Goal: Information Seeking & Learning: Learn about a topic

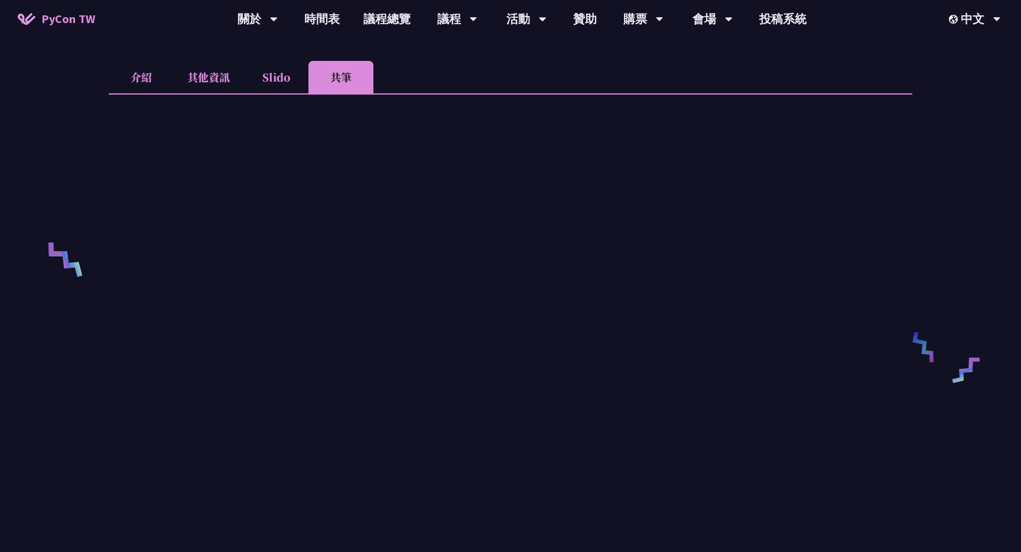
click at [289, 86] on li "Slido" at bounding box center [276, 77] width 65 height 33
click at [340, 85] on li "共筆" at bounding box center [341, 77] width 65 height 33
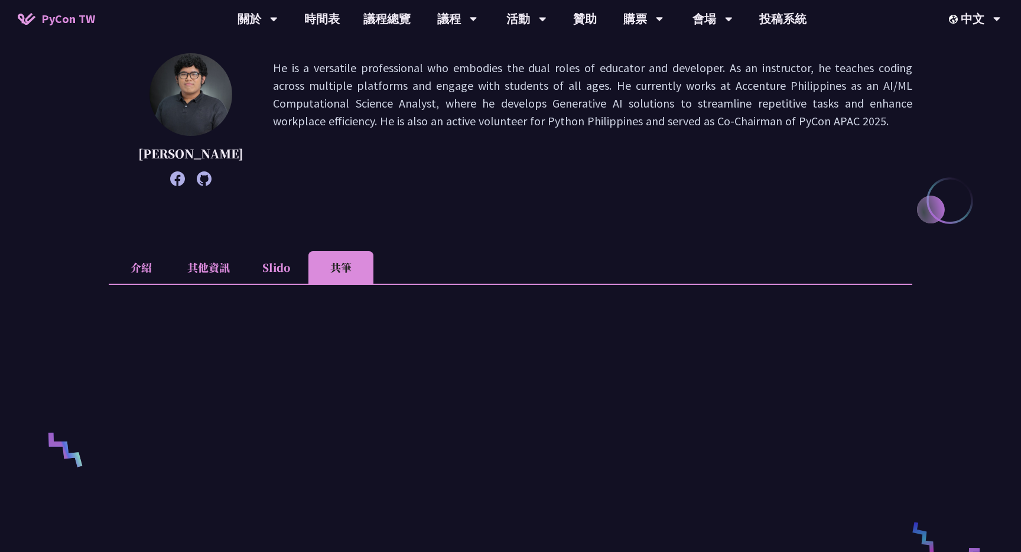
scroll to position [251, 0]
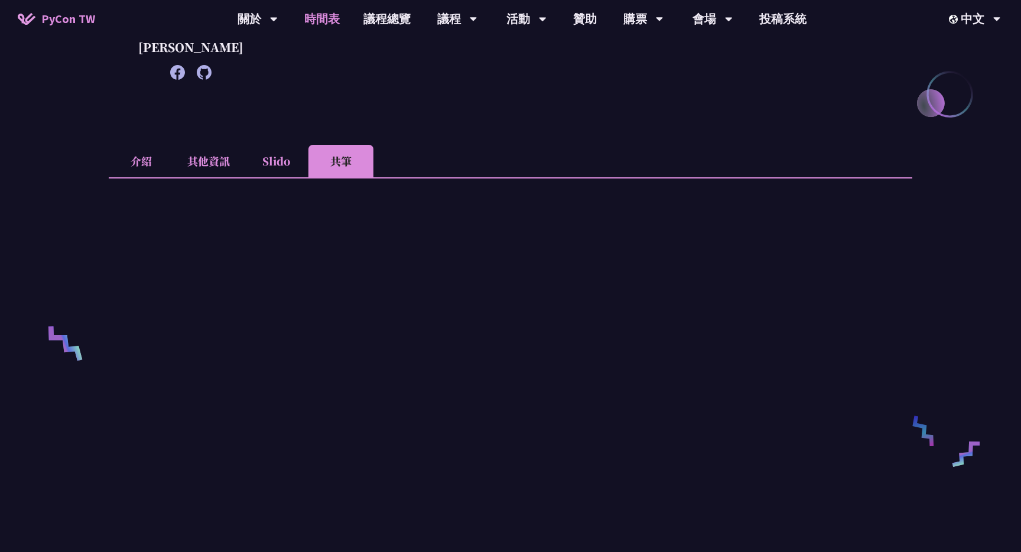
click at [310, 20] on link "時間表" at bounding box center [322, 19] width 59 height 38
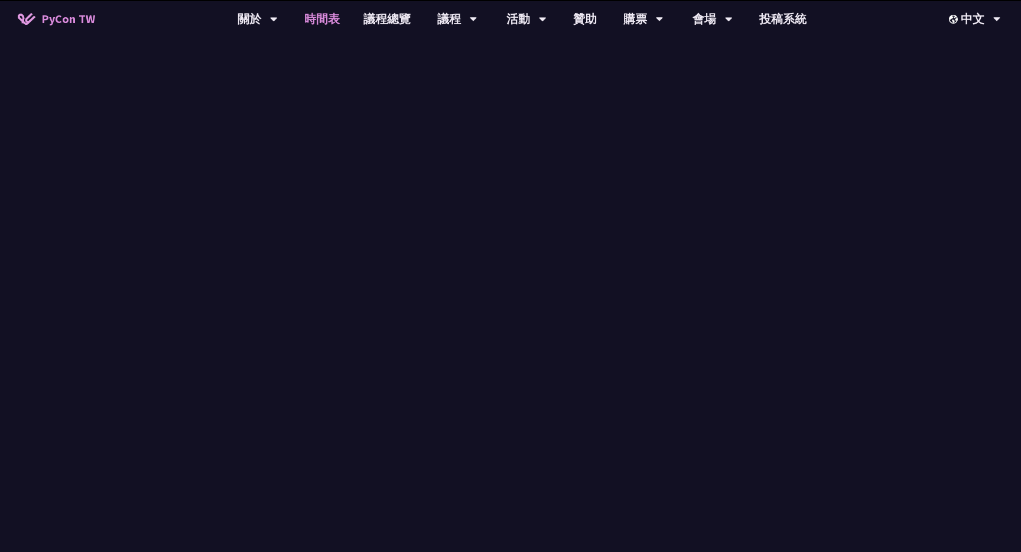
scroll to position [404, 0]
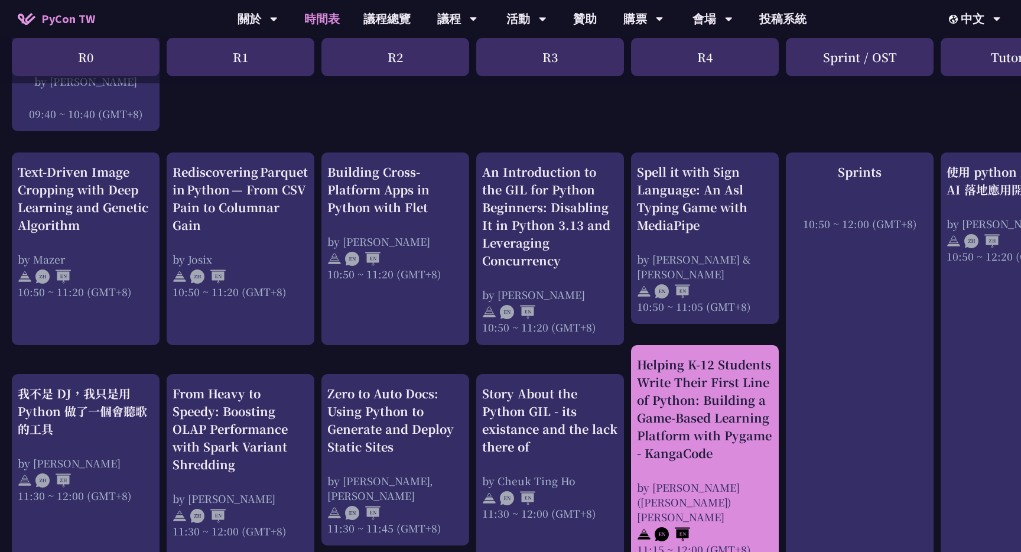
click at [655, 459] on div "Helping K-12 Students Write Their First Line of Python: Building a Game-Based L…" at bounding box center [705, 456] width 136 height 201
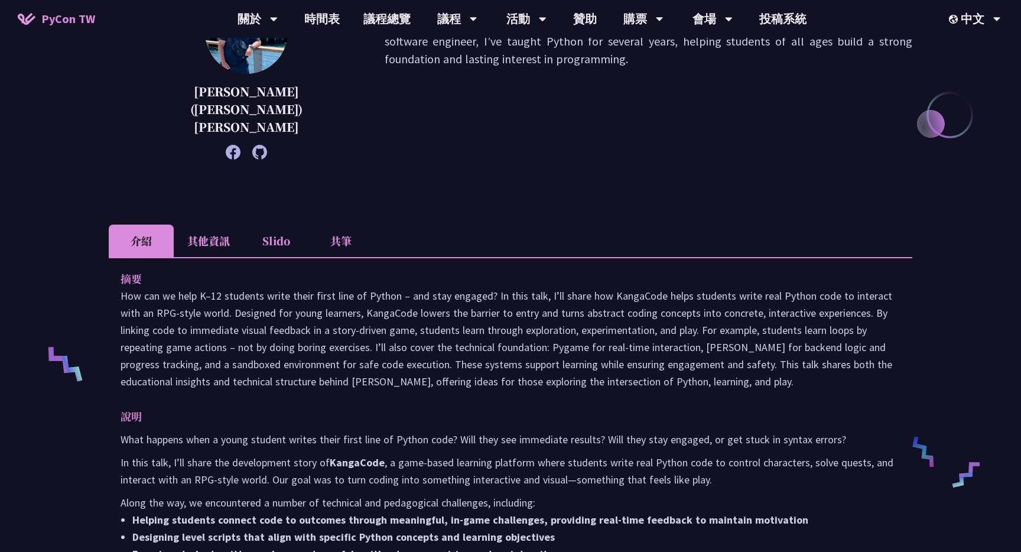
scroll to position [217, 0]
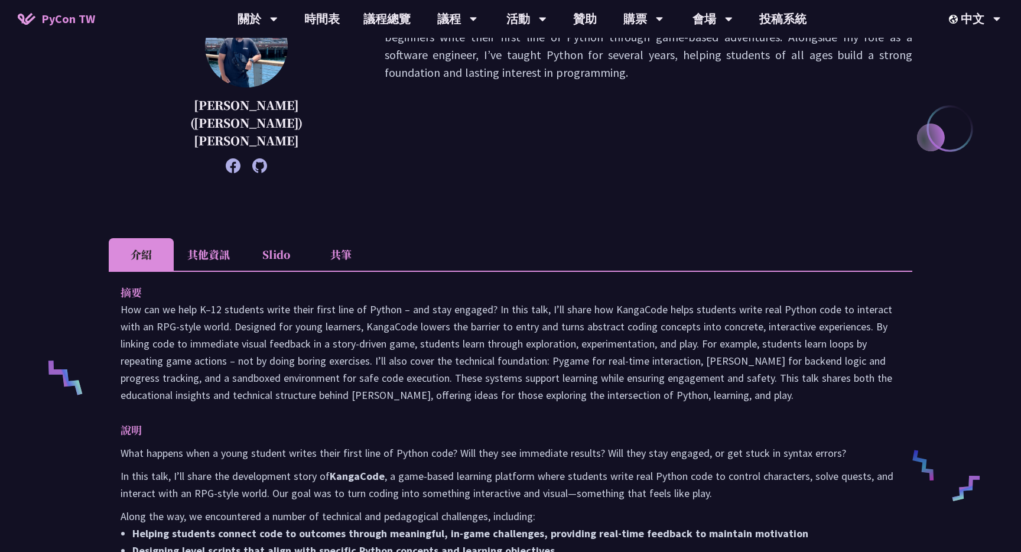
click at [228, 238] on li "其他資訊" at bounding box center [209, 254] width 70 height 33
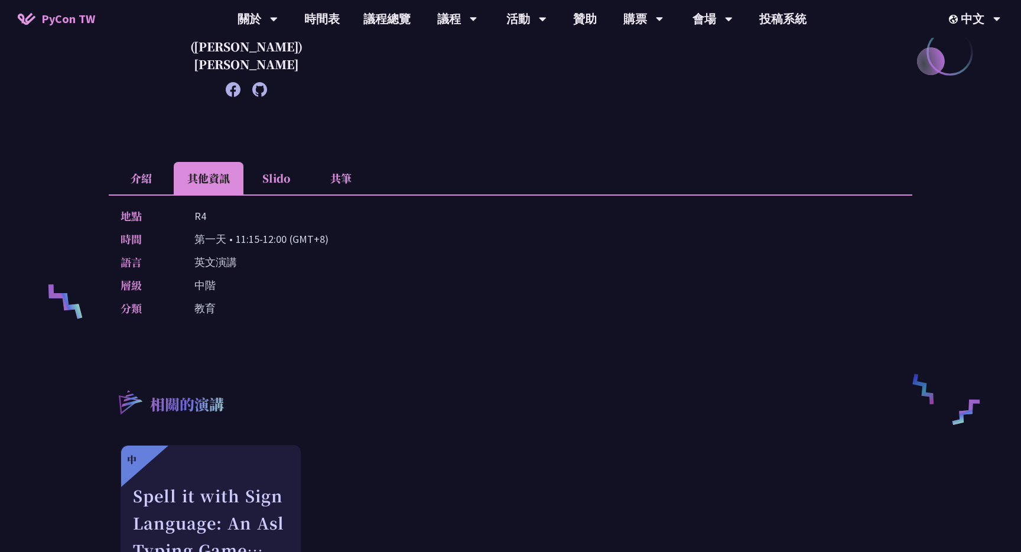
scroll to position [287, 0]
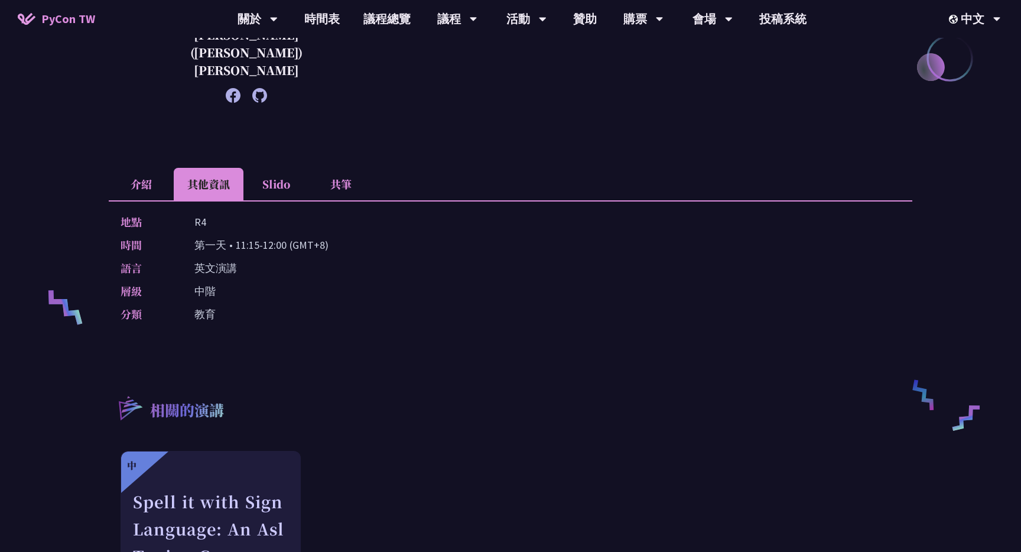
click at [282, 170] on li "Slido" at bounding box center [276, 184] width 65 height 33
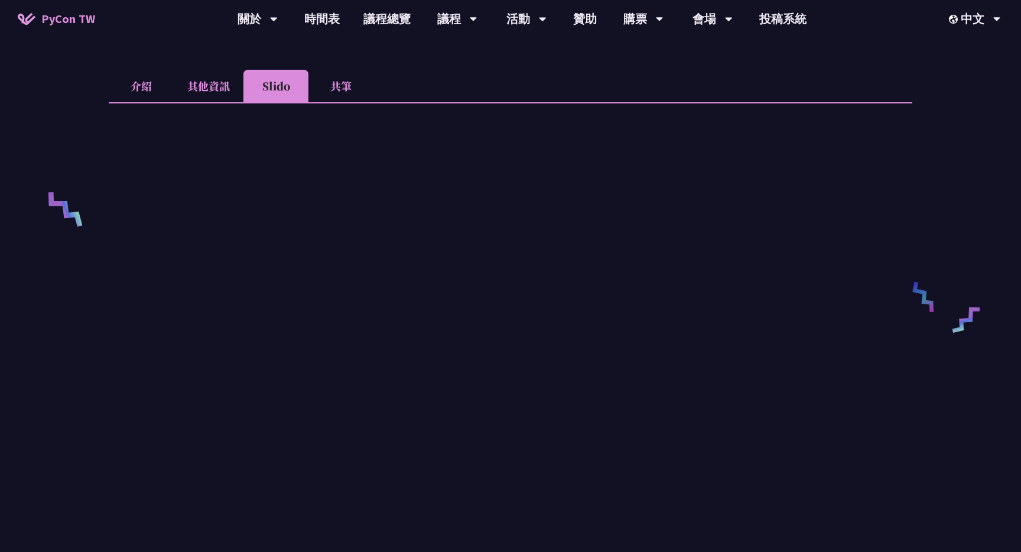
scroll to position [364, 0]
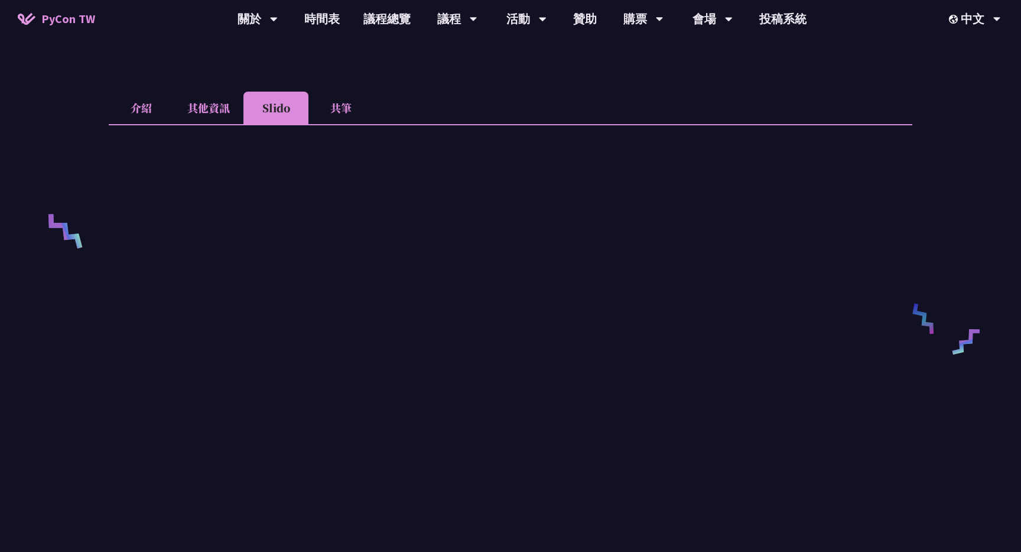
click at [352, 92] on li "共筆" at bounding box center [341, 108] width 65 height 33
click at [142, 92] on li "介紹" at bounding box center [141, 108] width 65 height 33
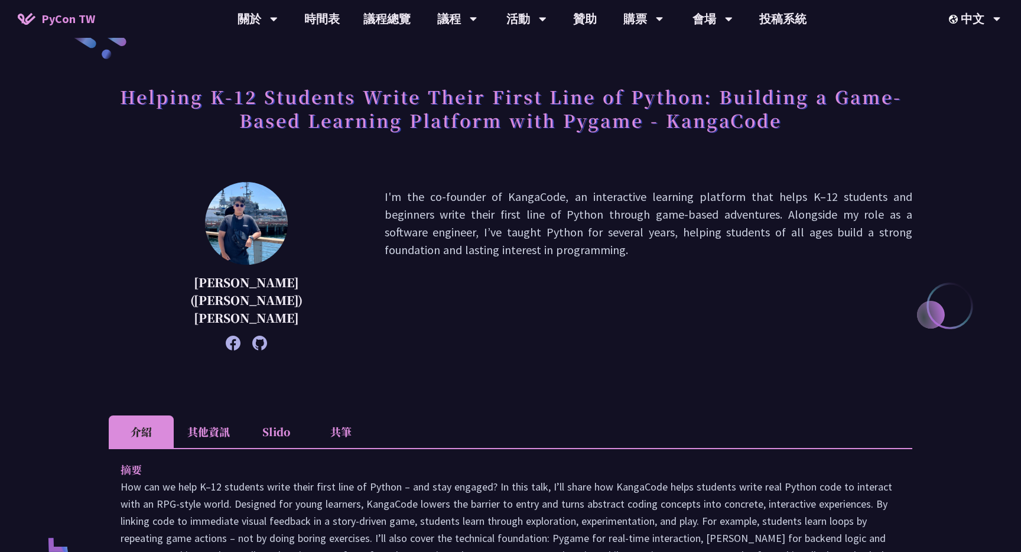
scroll to position [0, 0]
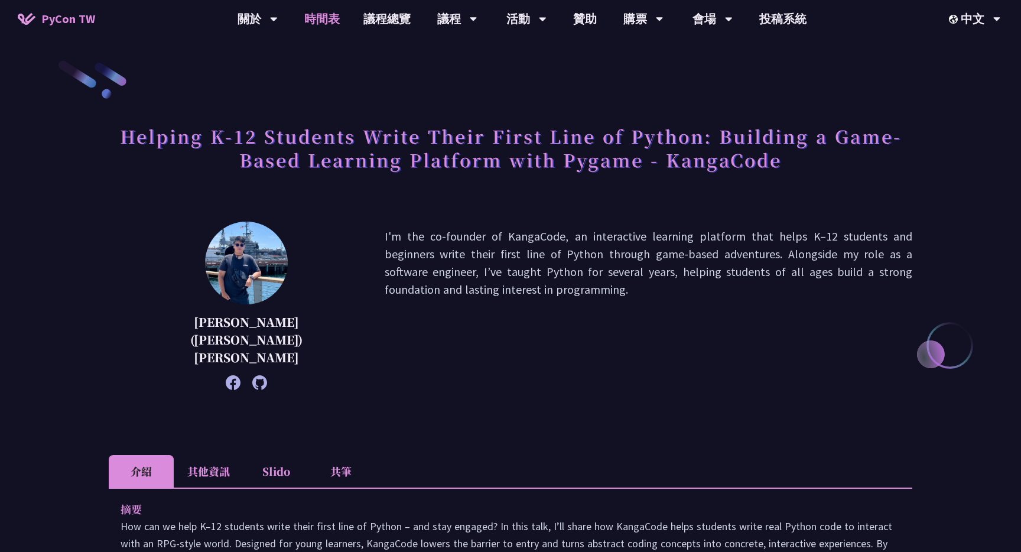
click at [314, 18] on link "時間表" at bounding box center [322, 19] width 59 height 38
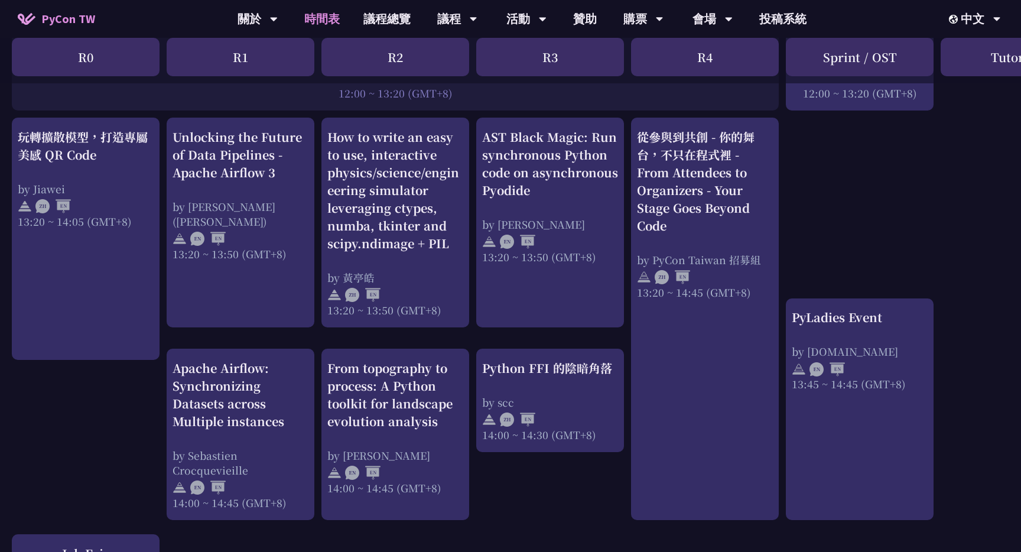
scroll to position [975, 0]
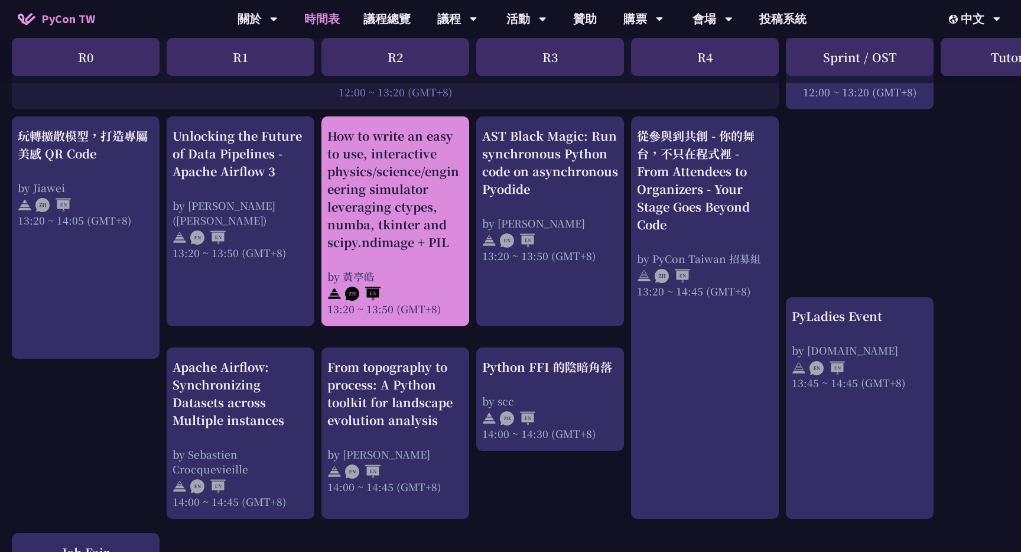
click at [421, 187] on div "How to write an easy to use, interactive physics/science/engineering simulator …" at bounding box center [395, 189] width 136 height 124
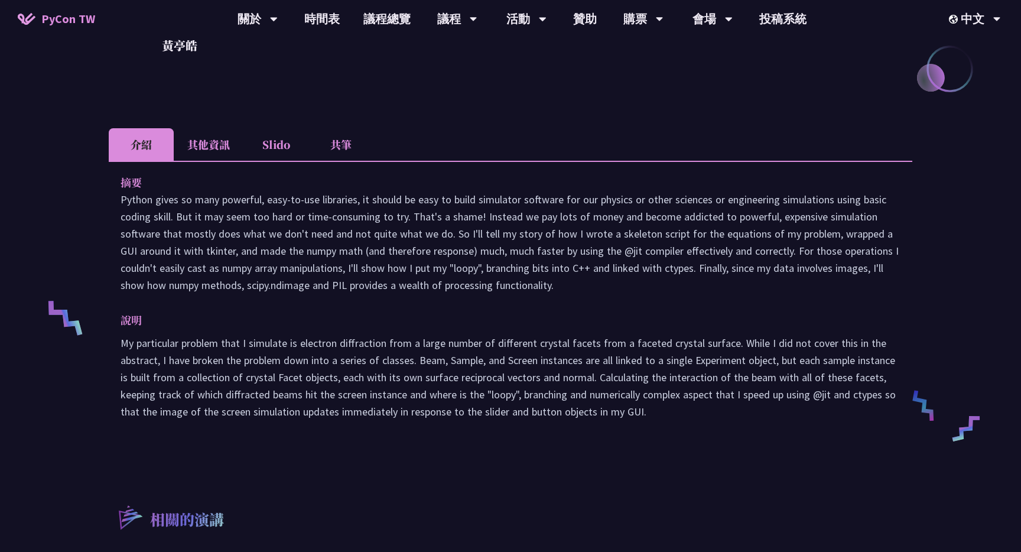
scroll to position [161, 0]
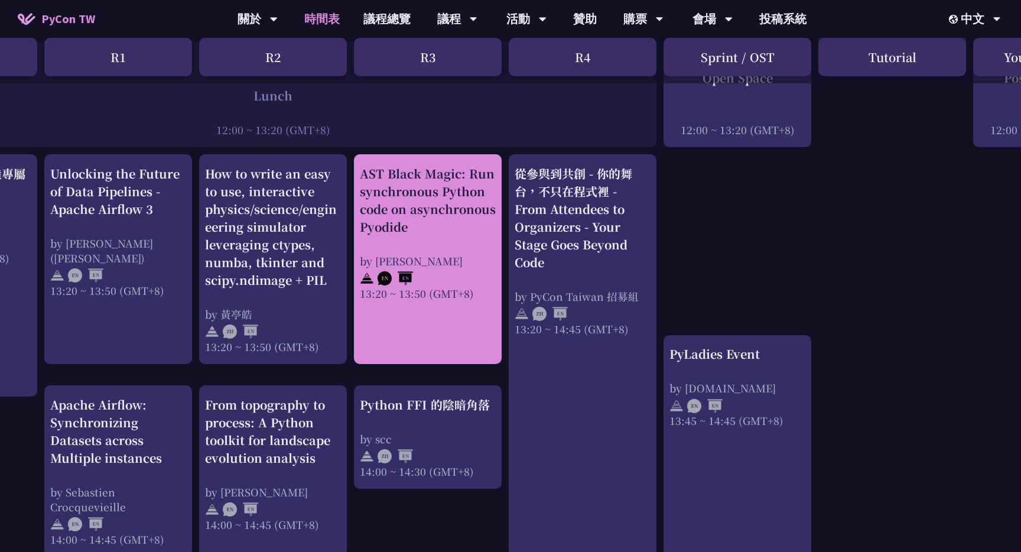
scroll to position [937, 0]
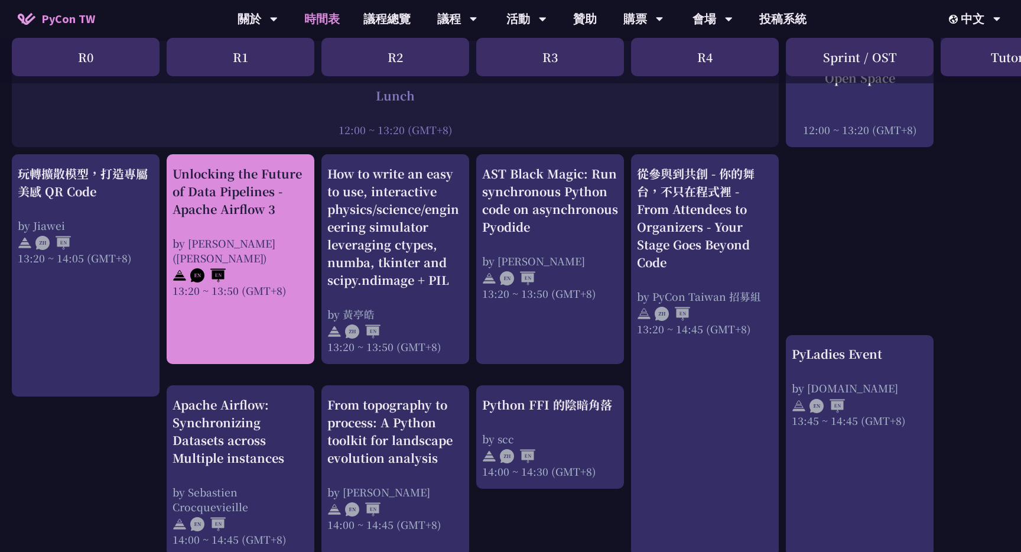
click at [280, 265] on div at bounding box center [241, 274] width 136 height 18
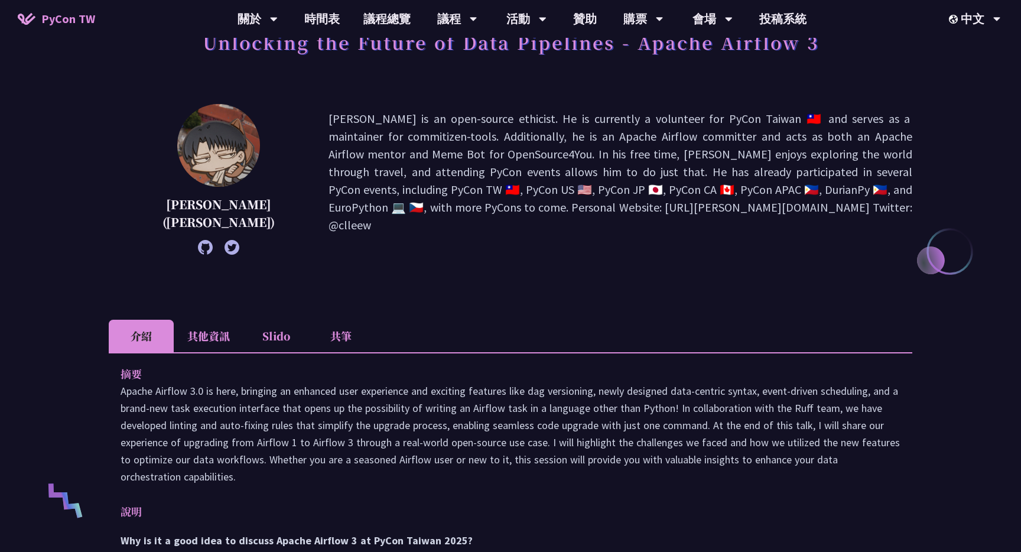
scroll to position [97, 0]
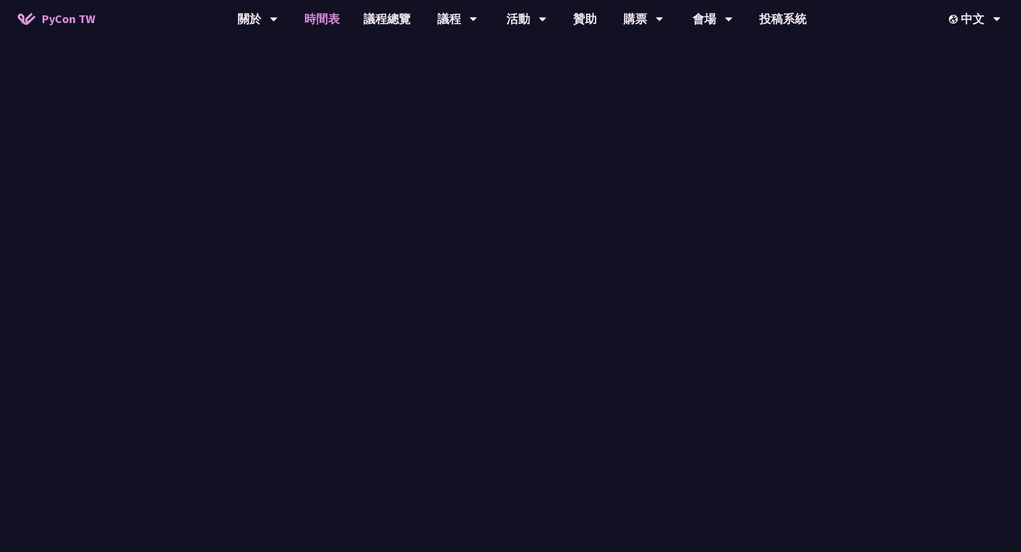
scroll to position [937, 0]
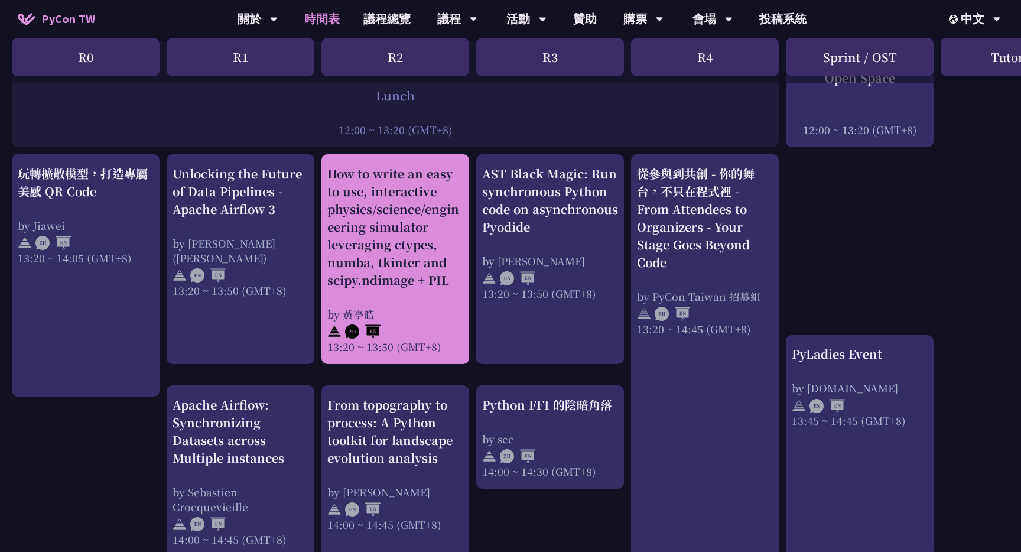
click at [379, 307] on div "by 黃亭皓" at bounding box center [395, 314] width 136 height 15
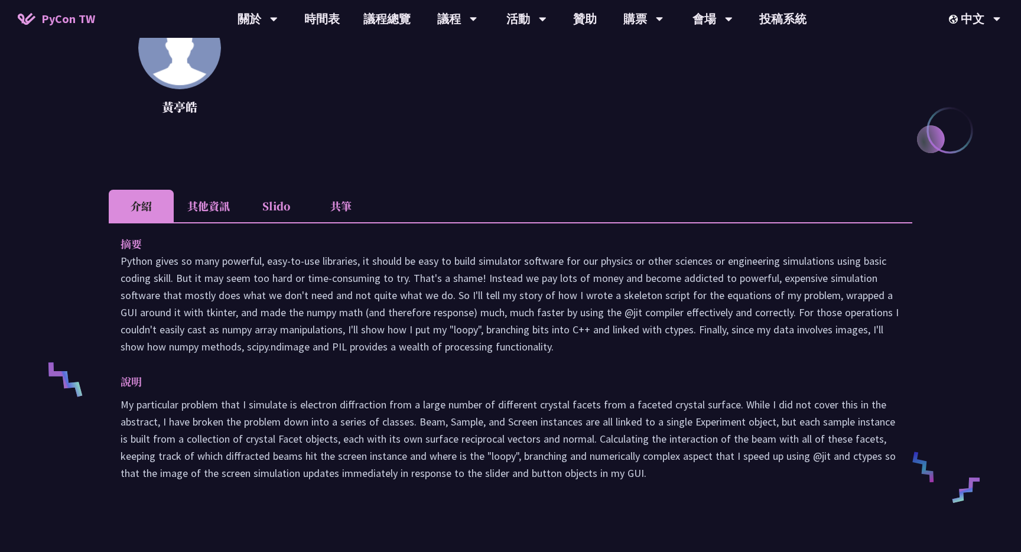
scroll to position [53, 0]
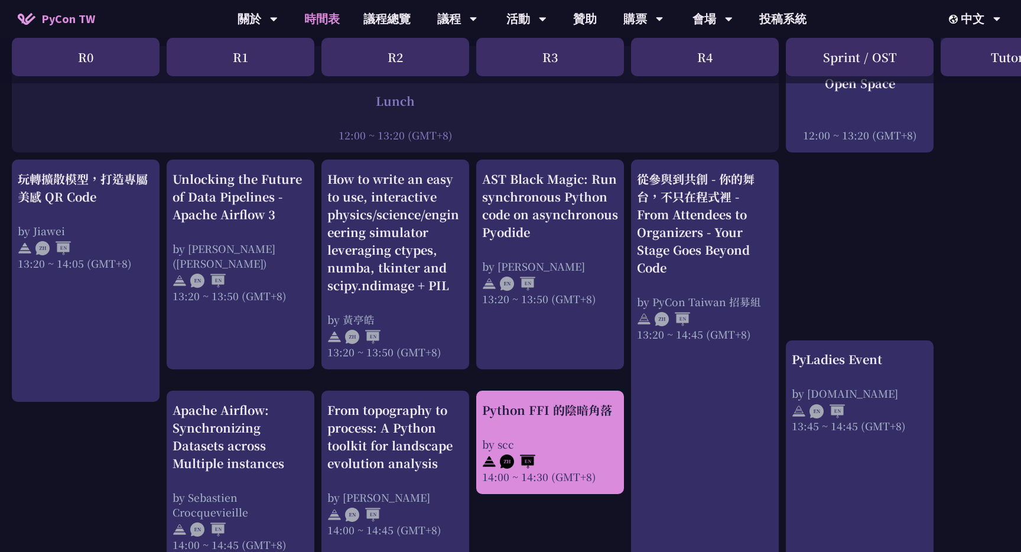
scroll to position [932, 0]
click at [524, 404] on div "Python FFI 的陰暗角落" at bounding box center [550, 411] width 136 height 18
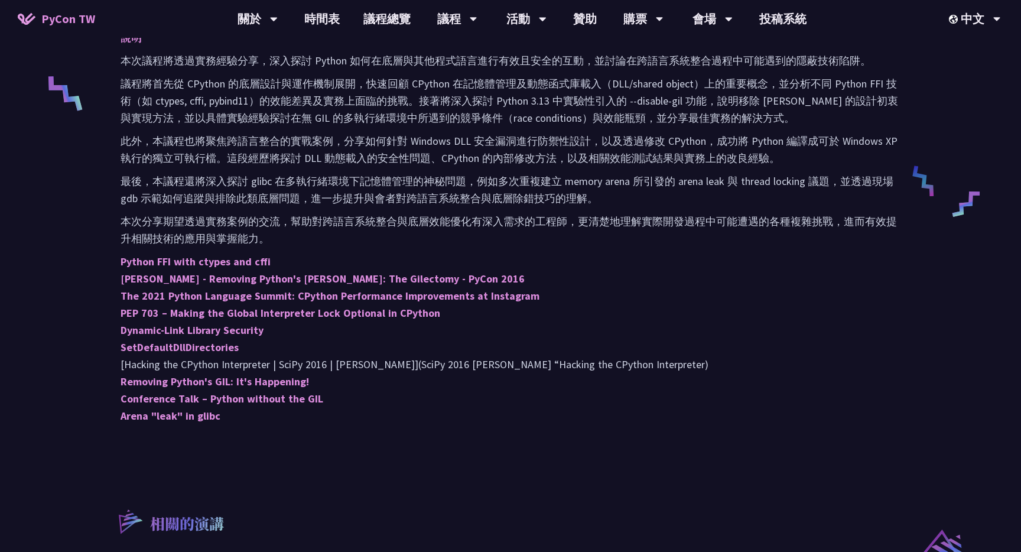
scroll to position [502, 0]
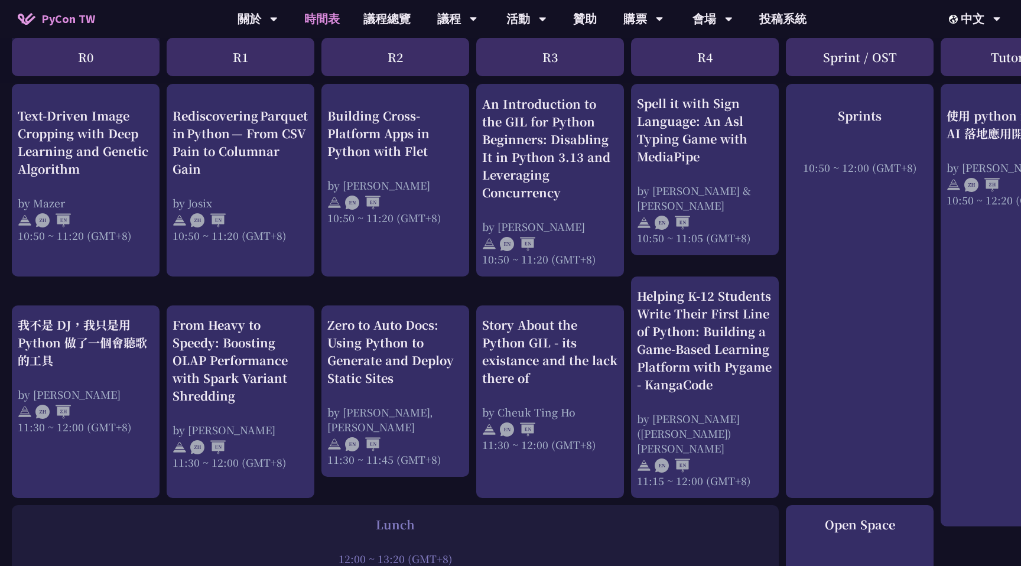
scroll to position [468, 0]
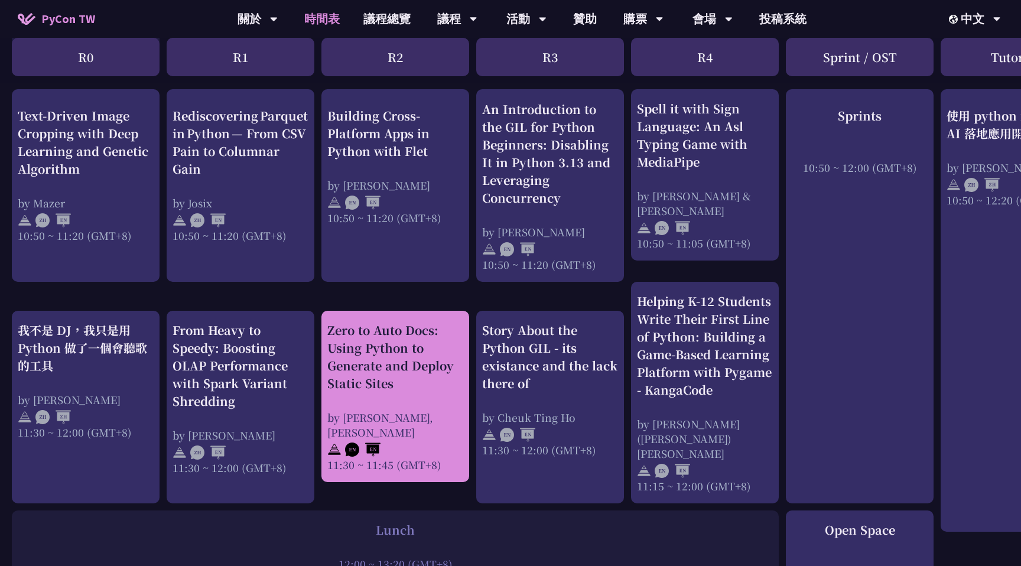
click at [382, 357] on div "Zero to Auto Docs: Using Python to Generate and Deploy Static Sites" at bounding box center [395, 357] width 136 height 71
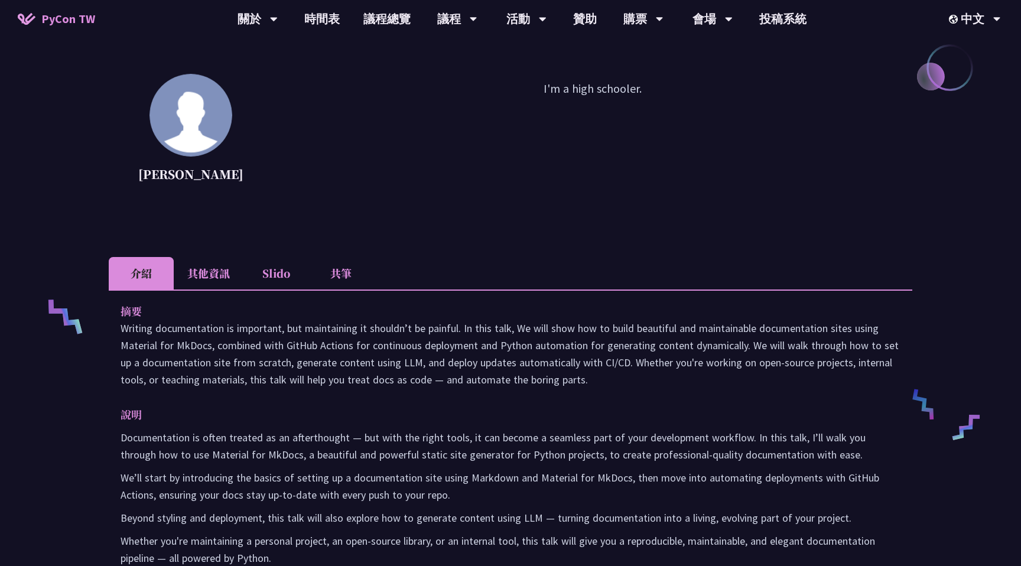
scroll to position [276, 0]
click at [335, 269] on li "共筆" at bounding box center [341, 275] width 65 height 33
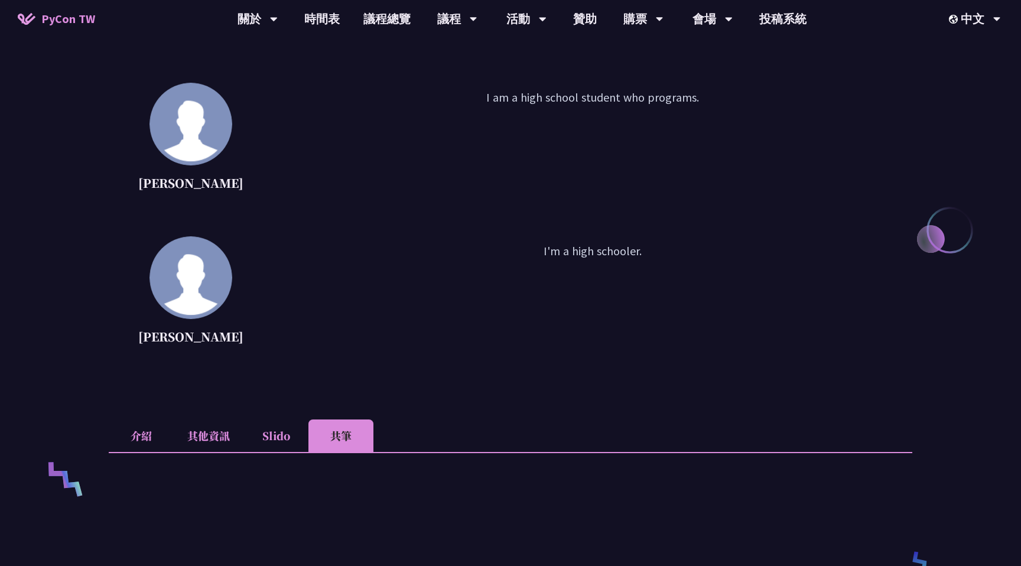
scroll to position [53, 0]
